Goal: Transaction & Acquisition: Obtain resource

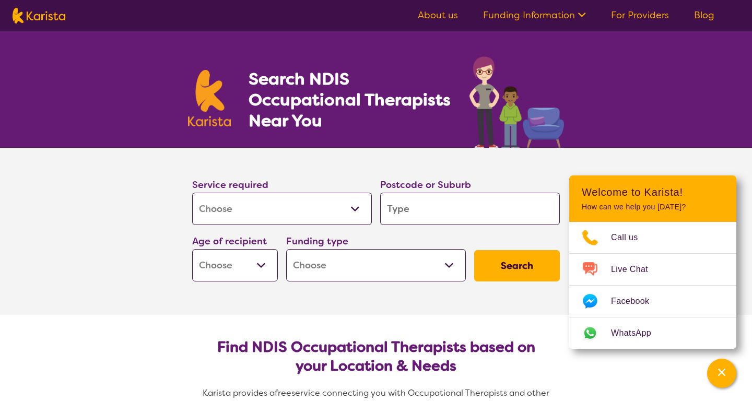
select select "[MEDICAL_DATA]"
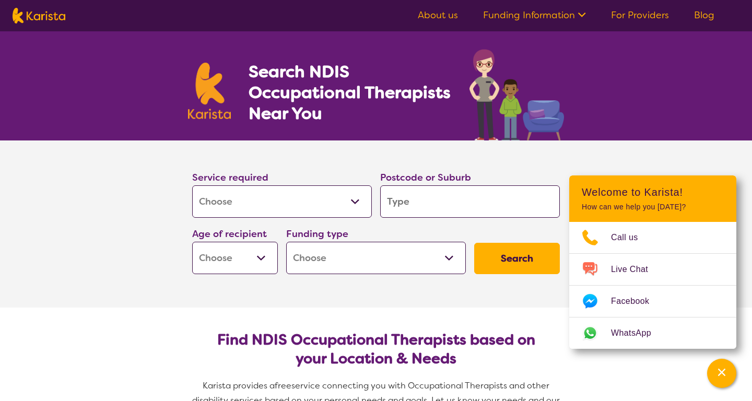
scroll to position [10, 0]
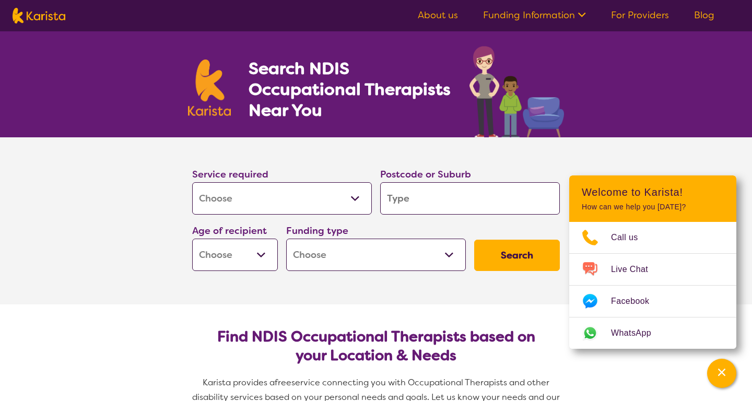
click at [419, 207] on input "search" at bounding box center [470, 198] width 180 height 32
type input "2"
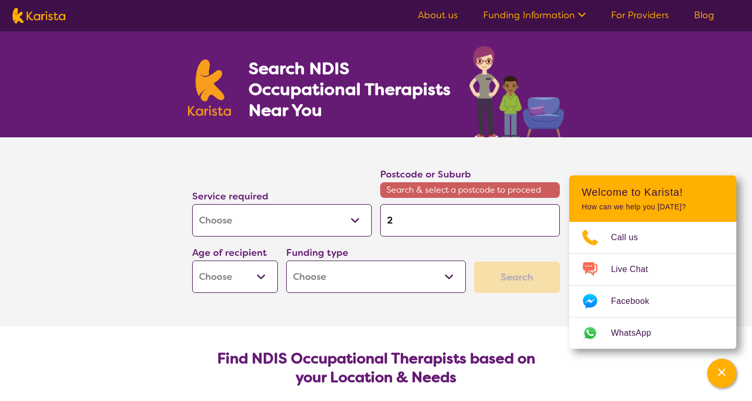
type input "27"
type input "278"
type input "2788"
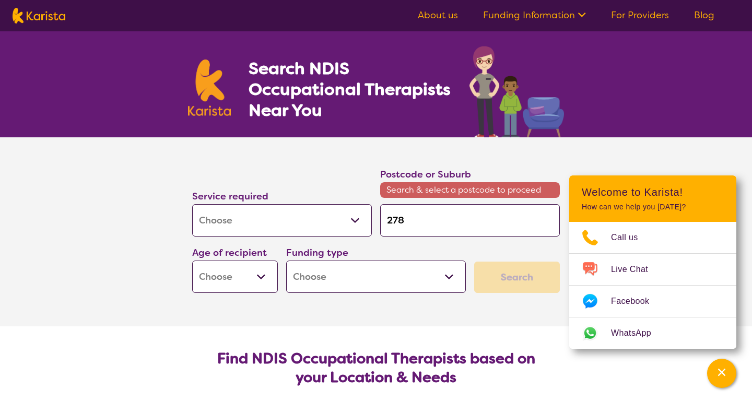
type input "2788"
type input "278"
type input "27"
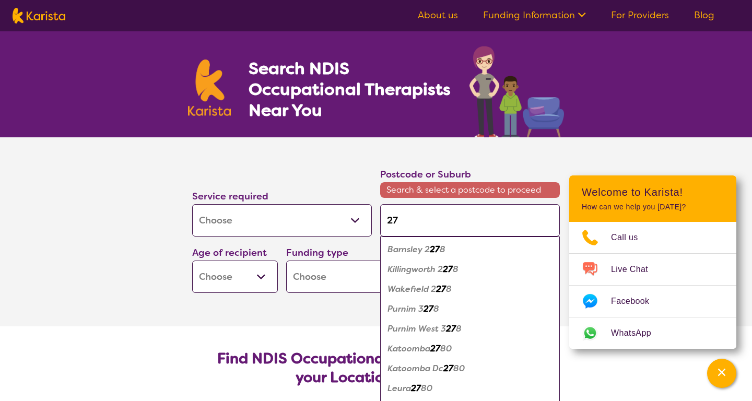
type input "277"
type input "27798"
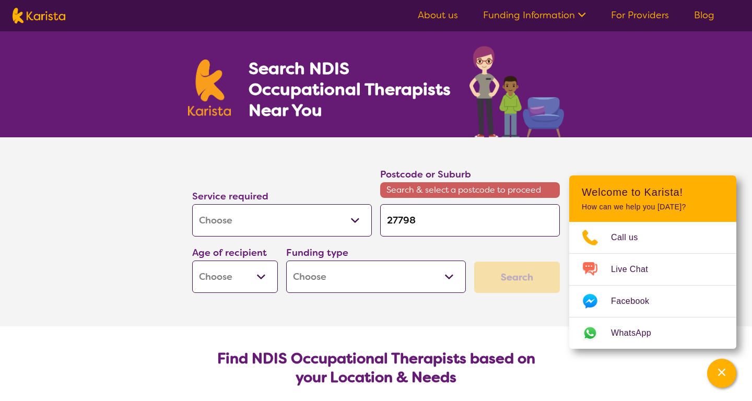
type input "2779"
type input "277"
type input "2778"
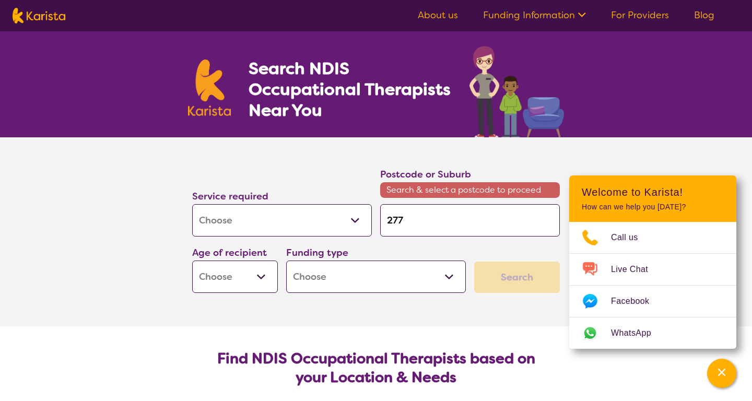
type input "2778"
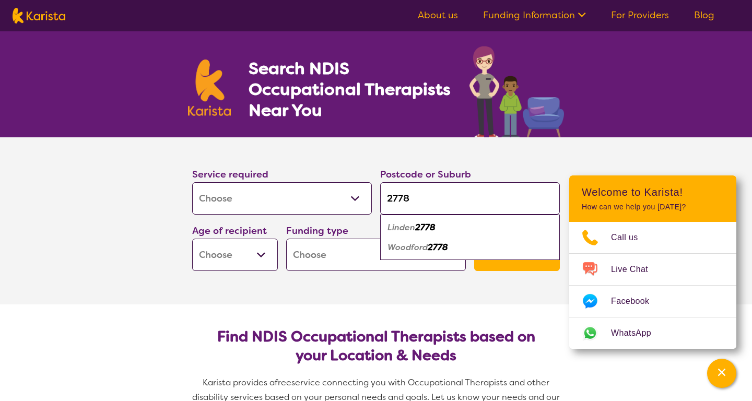
type input "2778"
click at [405, 227] on em "Linden" at bounding box center [401, 227] width 28 height 11
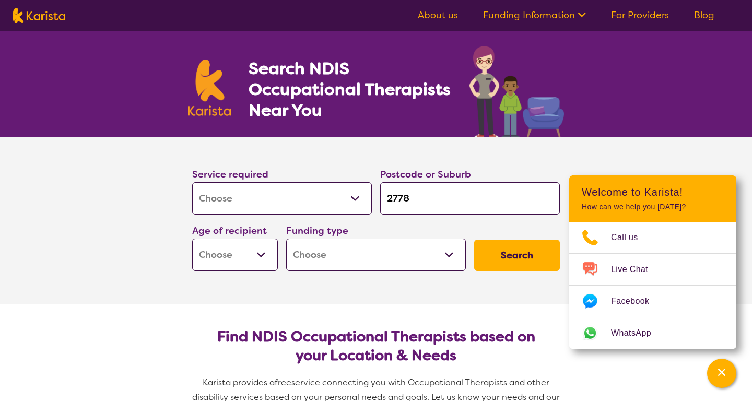
click at [256, 251] on select "Early Childhood - 0 to 9 Child - 10 to 11 Adolescent - 12 to 17 Adult - 18 to 6…" at bounding box center [235, 255] width 86 height 32
select select "EC"
click at [341, 256] on select "Home Care Package (HCP) National Disability Insurance Scheme (NDIS) I don't know" at bounding box center [376, 255] width 180 height 32
select select "NDIS"
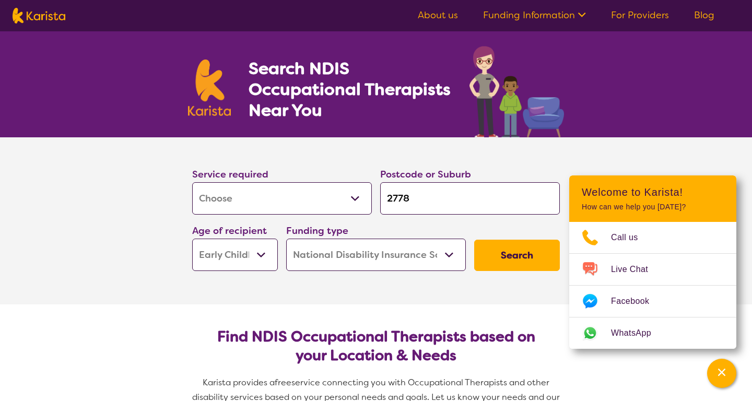
select select "NDIS"
click at [493, 260] on button "Search" at bounding box center [517, 255] width 86 height 31
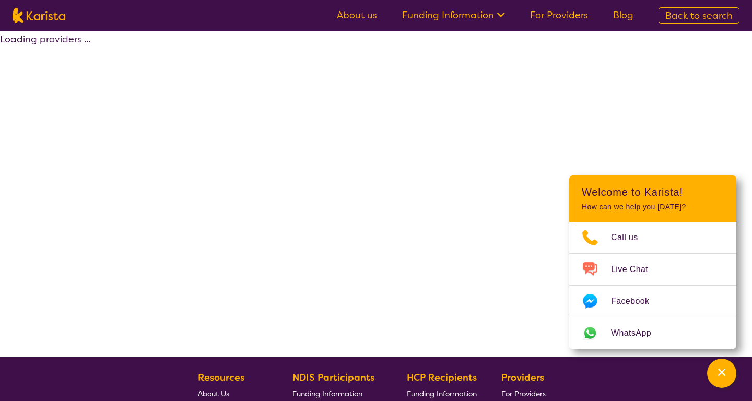
select select "by_score"
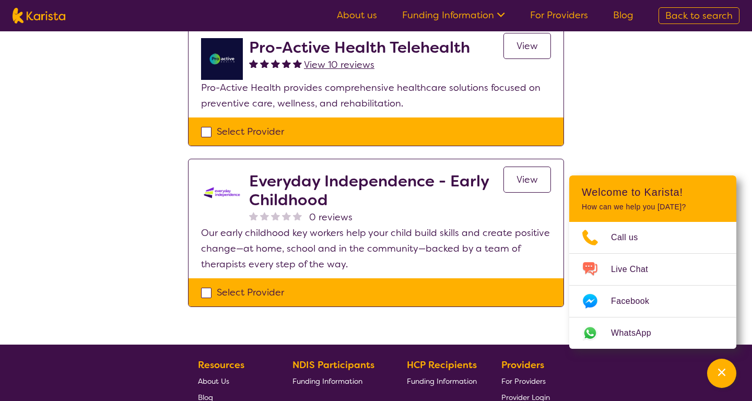
scroll to position [287, 0]
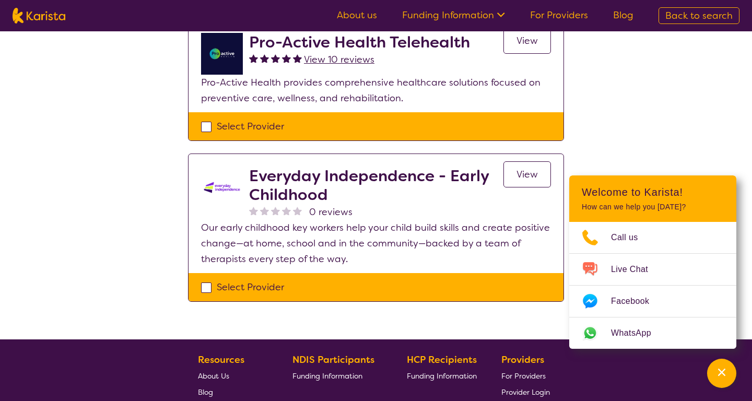
click at [348, 174] on h2 "Everyday Independence - Early Childhood" at bounding box center [376, 186] width 254 height 38
click at [256, 202] on h2 "Everyday Independence - Early Childhood" at bounding box center [376, 186] width 254 height 38
click at [540, 175] on link "View" at bounding box center [527, 174] width 48 height 26
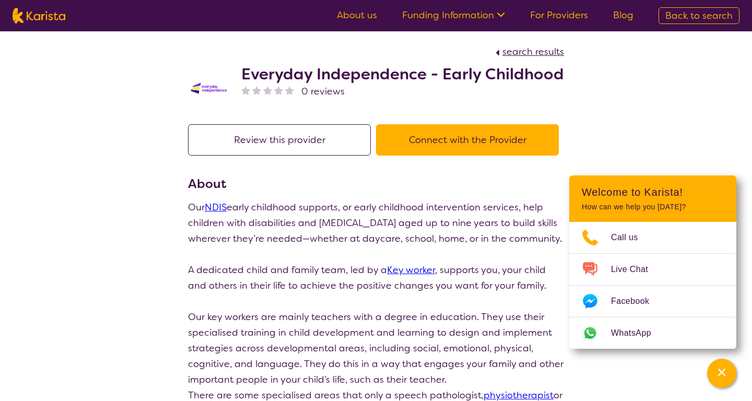
click at [513, 138] on button "Connect with the Provider" at bounding box center [467, 139] width 183 height 31
